Goal: Information Seeking & Learning: Understand process/instructions

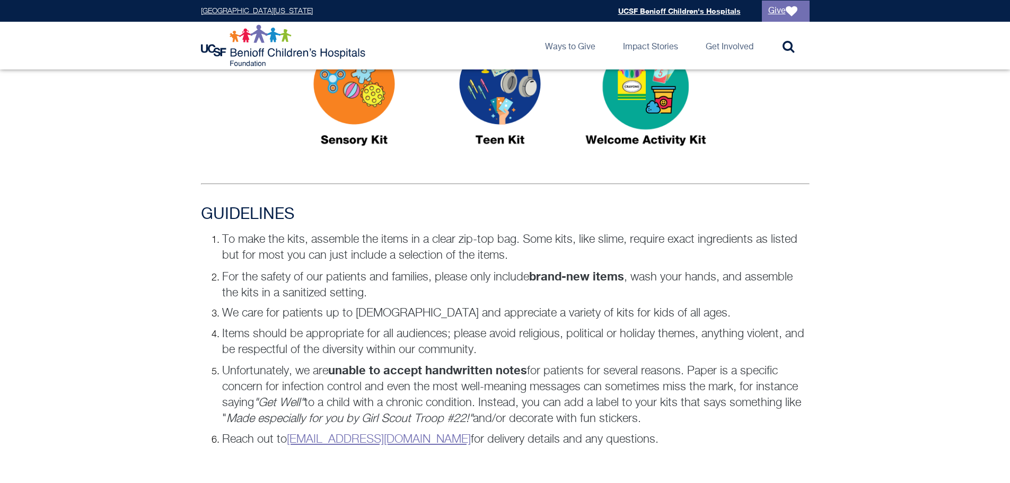
scroll to position [800, 0]
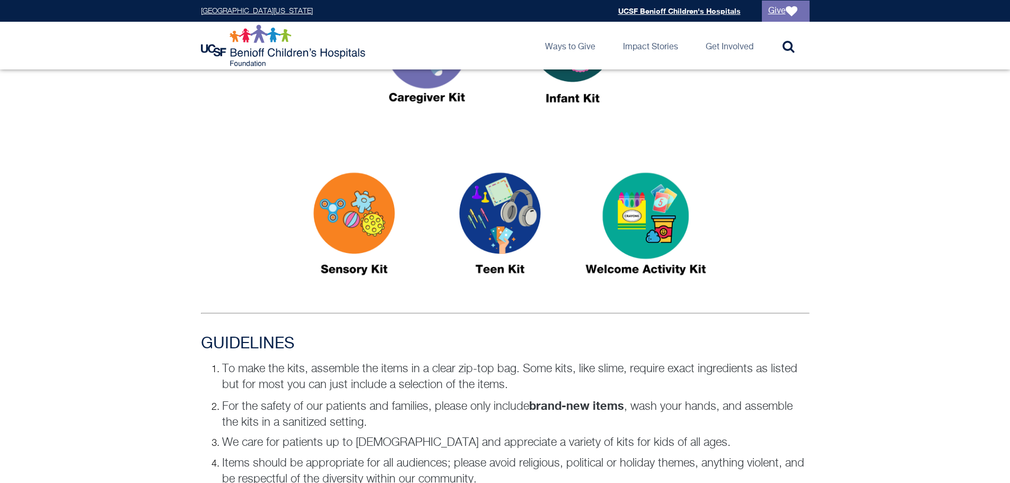
click at [882, 296] on div at bounding box center [505, 235] width 1010 height 167
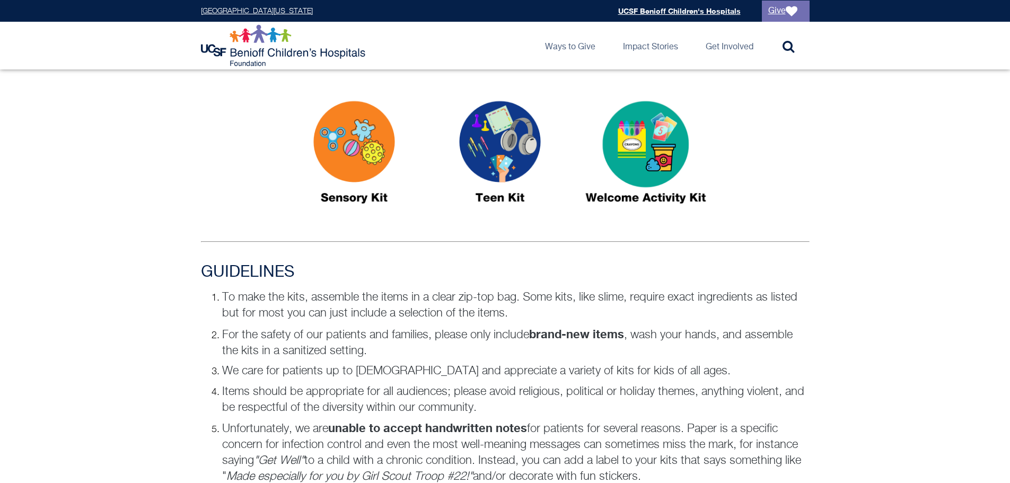
scroll to position [648, 0]
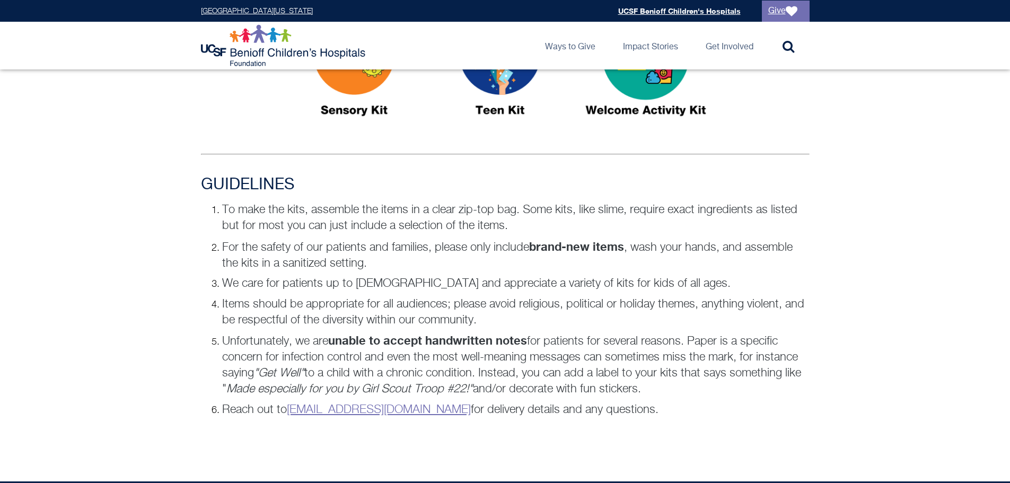
click at [831, 307] on div "GUIDELINES To make the kits, assemble the items in a clear zip-top bag. Some ki…" at bounding box center [505, 308] width 1010 height 264
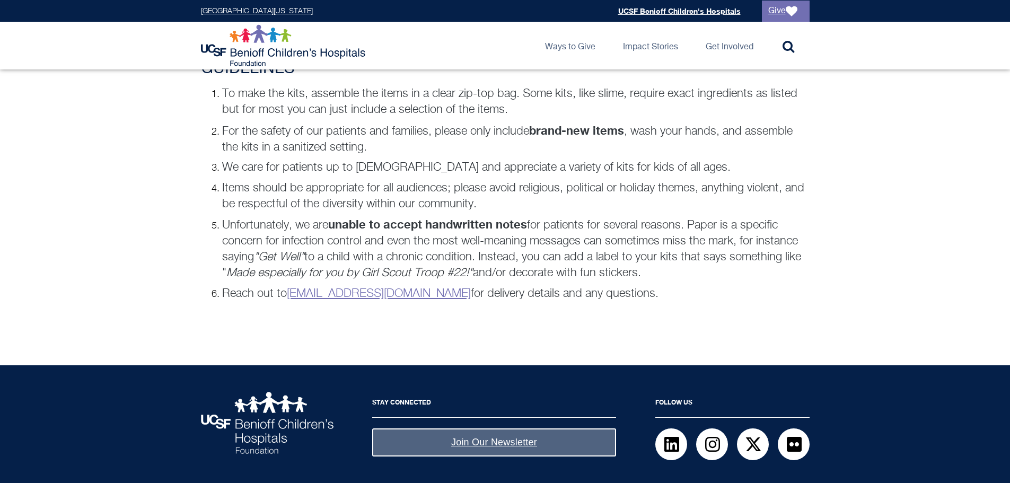
scroll to position [800, 0]
